Goal: Information Seeking & Learning: Learn about a topic

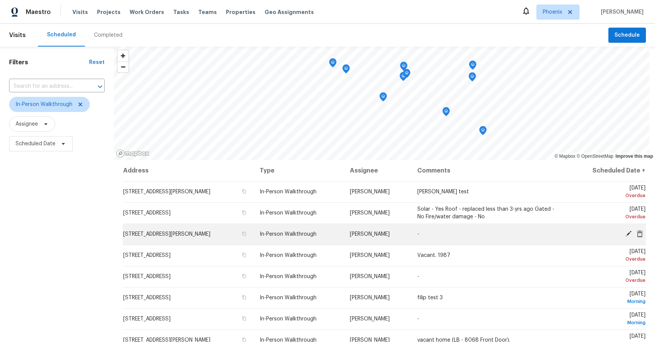
click at [221, 239] on td "[STREET_ADDRESS][PERSON_NAME]" at bounding box center [188, 234] width 131 height 21
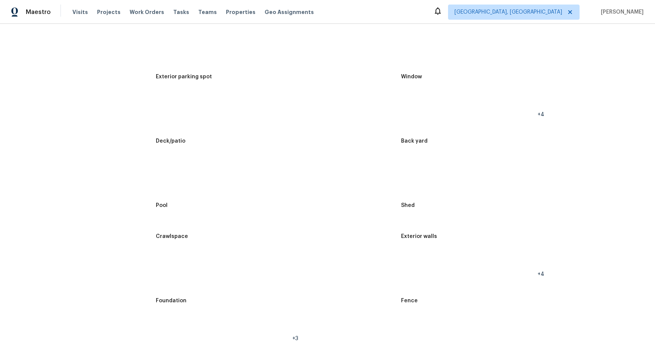
scroll to position [174, 0]
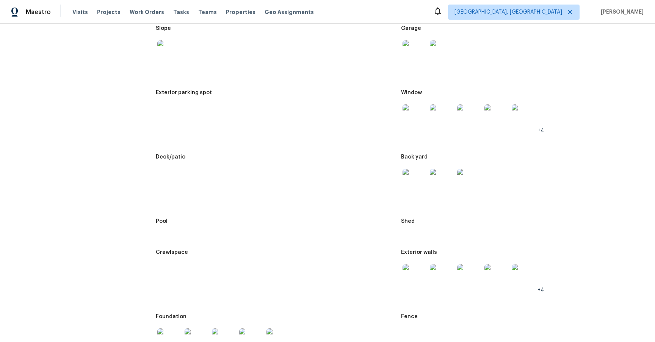
click at [403, 179] on img at bounding box center [414, 181] width 24 height 24
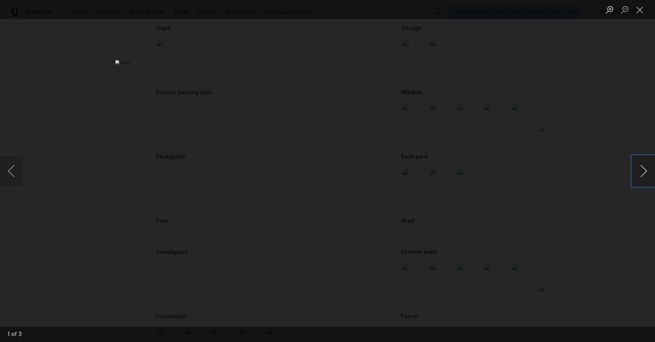
click at [645, 173] on button "Next image" at bounding box center [643, 171] width 23 height 30
click at [643, 11] on button "Close lightbox" at bounding box center [639, 9] width 15 height 13
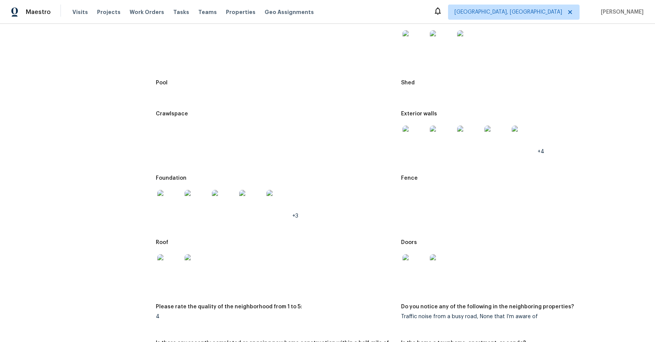
scroll to position [475, 0]
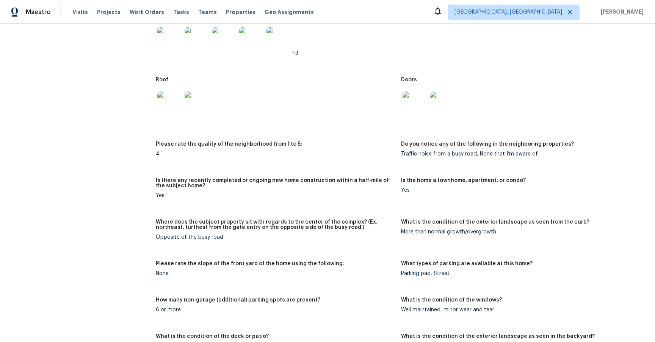
click at [406, 106] on img at bounding box center [414, 104] width 24 height 24
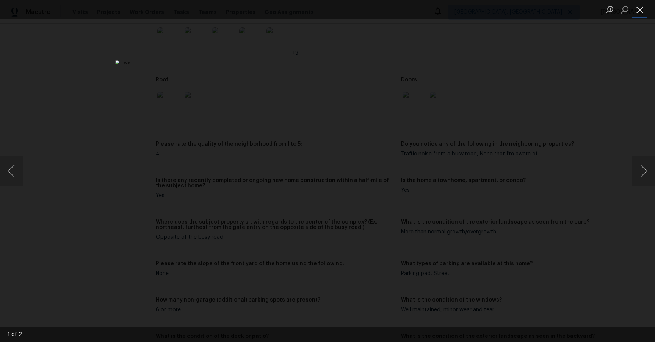
click at [637, 14] on button "Close lightbox" at bounding box center [639, 9] width 15 height 13
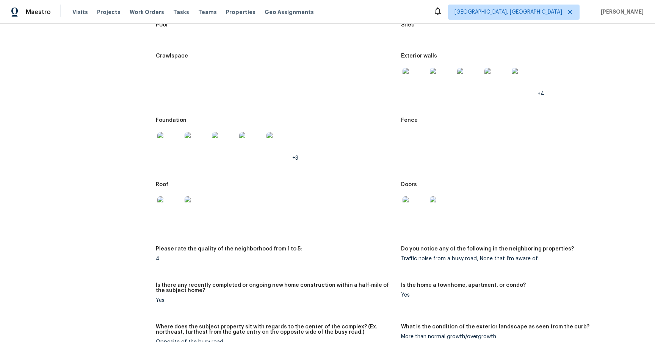
scroll to position [0, 0]
